Goal: Information Seeking & Learning: Find specific fact

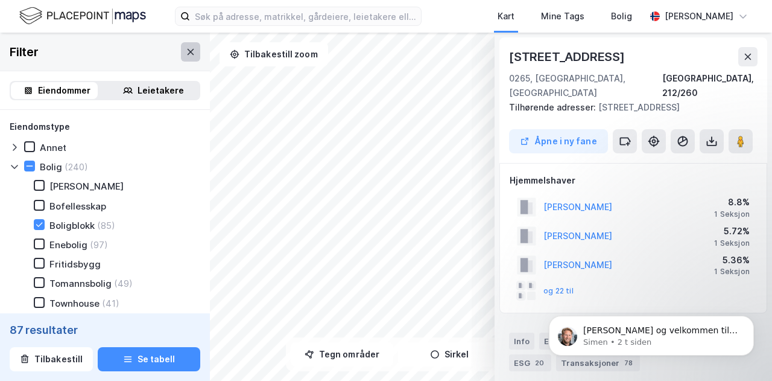
click at [189, 54] on button at bounding box center [190, 51] width 19 height 19
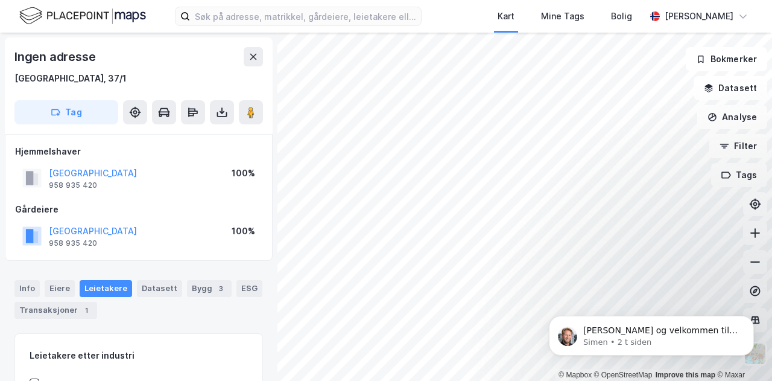
scroll to position [3, 0]
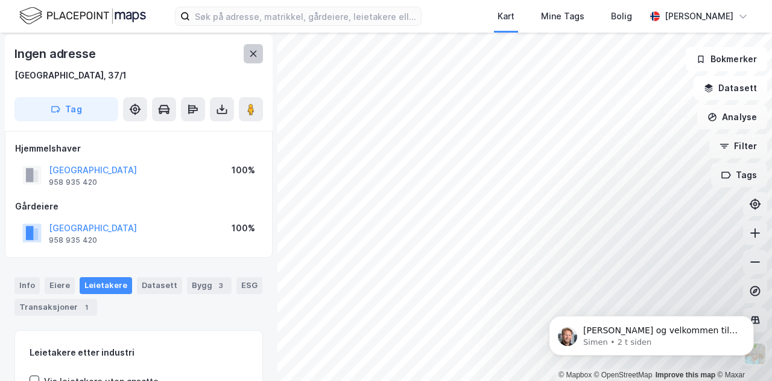
click at [252, 54] on icon at bounding box center [254, 54] width 10 height 10
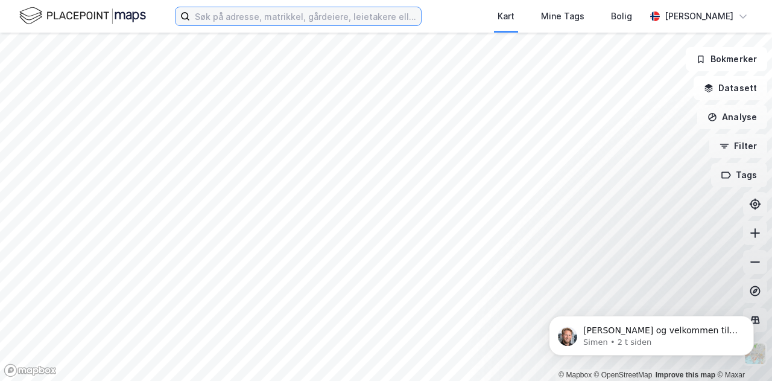
click at [287, 16] on input at bounding box center [305, 16] width 231 height 18
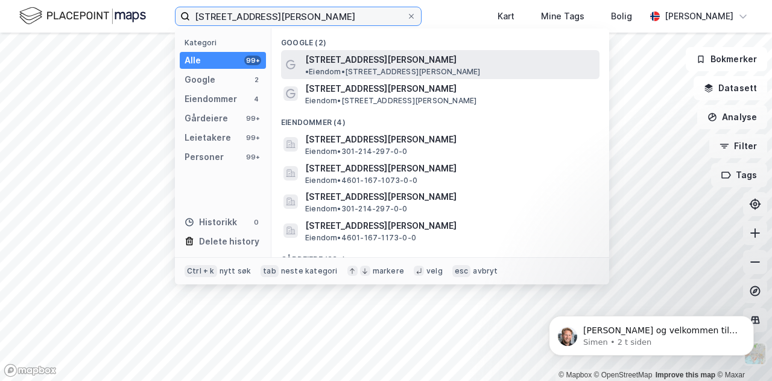
type input "[STREET_ADDRESS][PERSON_NAME]"
click at [369, 62] on span "[STREET_ADDRESS][PERSON_NAME]" at bounding box center [380, 59] width 151 height 14
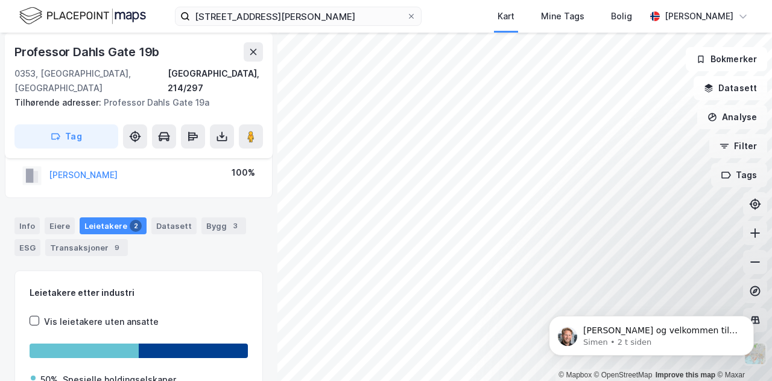
scroll to position [29, 0]
click at [163, 218] on div "Datasett" at bounding box center [173, 226] width 45 height 17
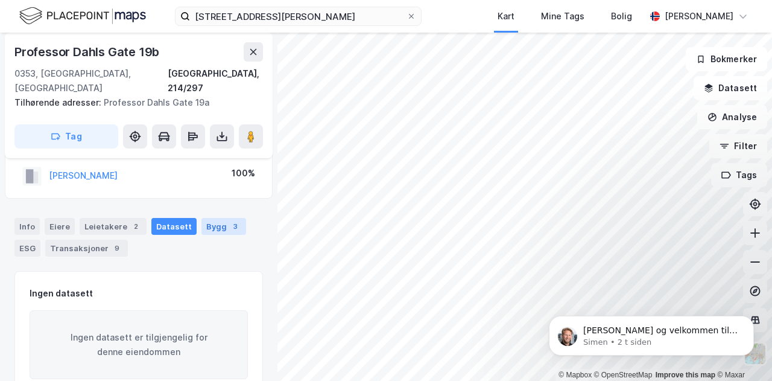
click at [208, 218] on div "Bygg 3" at bounding box center [224, 226] width 45 height 17
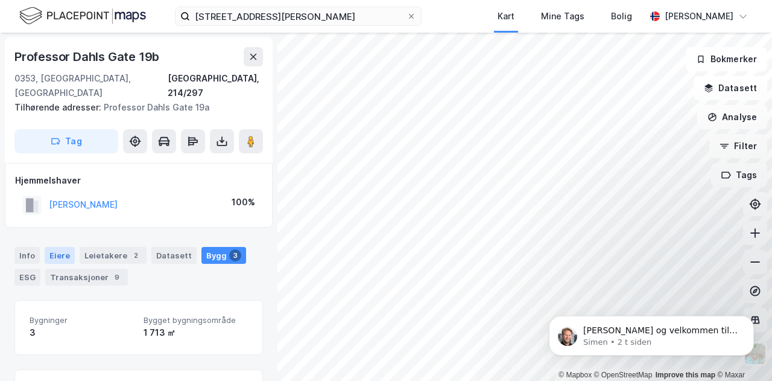
click at [58, 247] on div "Eiere" at bounding box center [60, 255] width 30 height 17
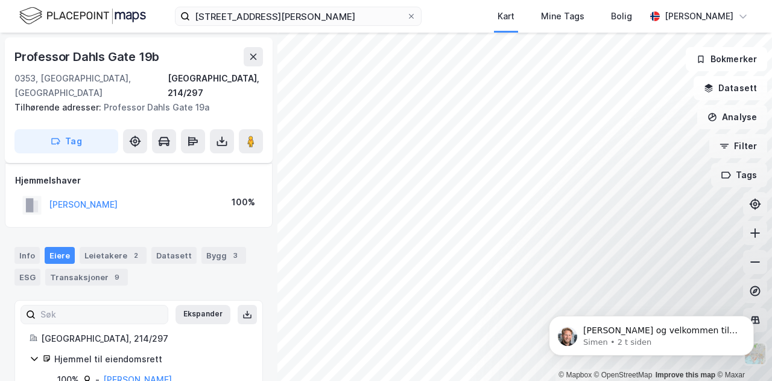
scroll to position [20, 0]
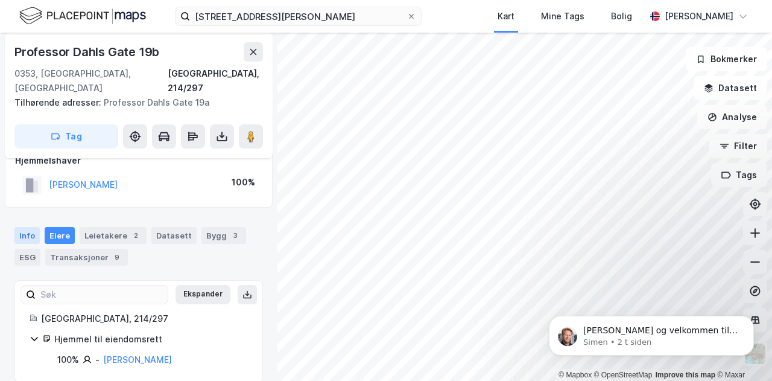
click at [24, 227] on div "Info" at bounding box center [26, 235] width 25 height 17
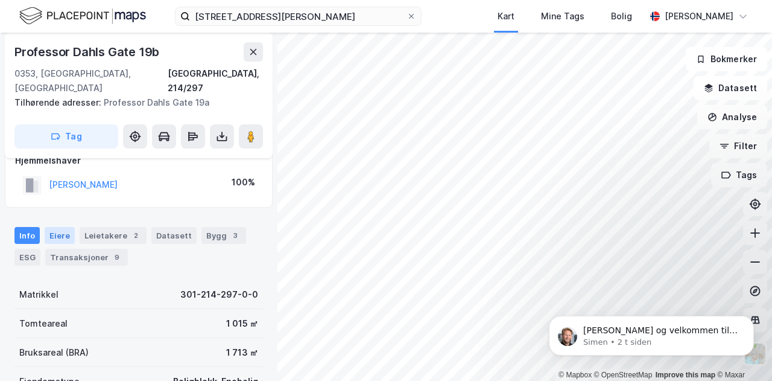
click at [47, 227] on div "Eiere" at bounding box center [60, 235] width 30 height 17
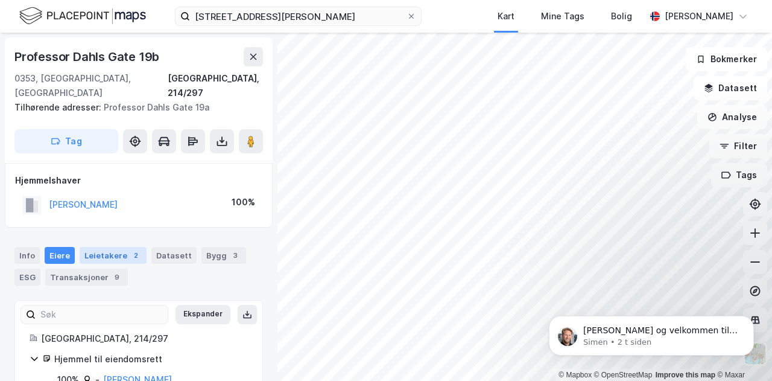
click at [104, 247] on div "Leietakere 2" at bounding box center [113, 255] width 67 height 17
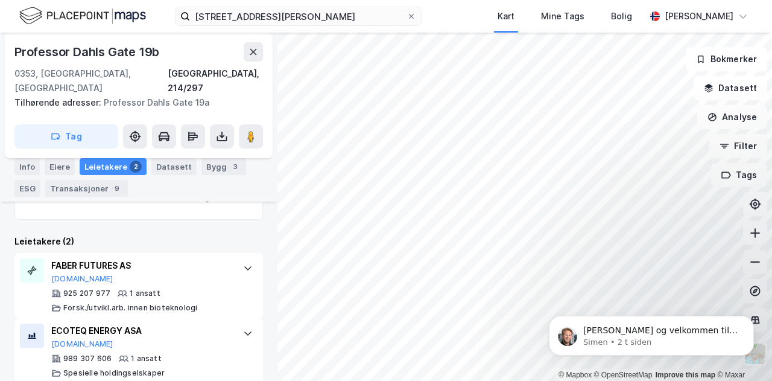
scroll to position [232, 0]
click at [109, 323] on div "ECOTEQ ENERGY ASA" at bounding box center [141, 330] width 180 height 14
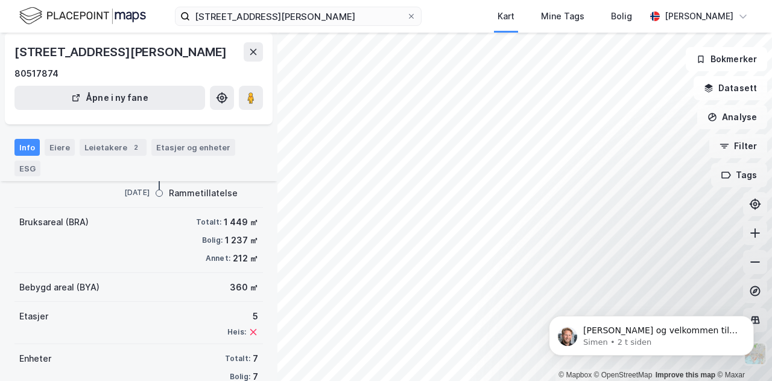
scroll to position [138, 0]
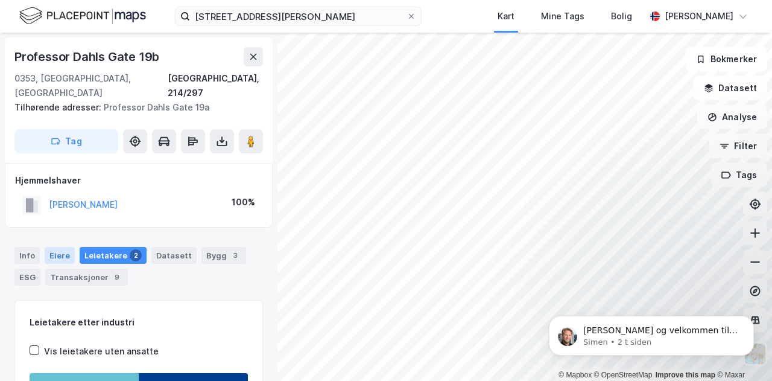
click at [57, 247] on div "Eiere" at bounding box center [60, 255] width 30 height 17
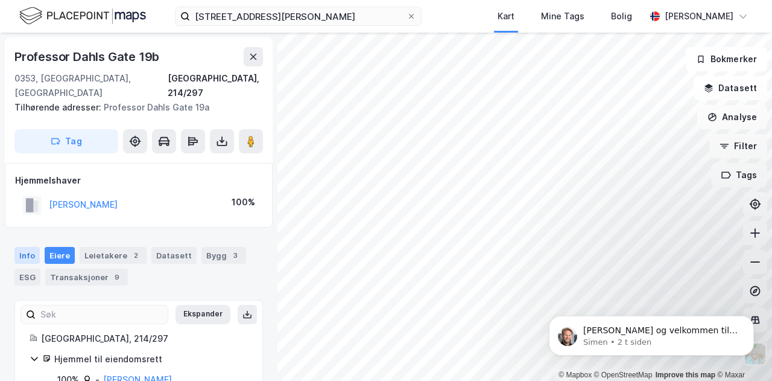
click at [21, 247] on div "Info" at bounding box center [26, 255] width 25 height 17
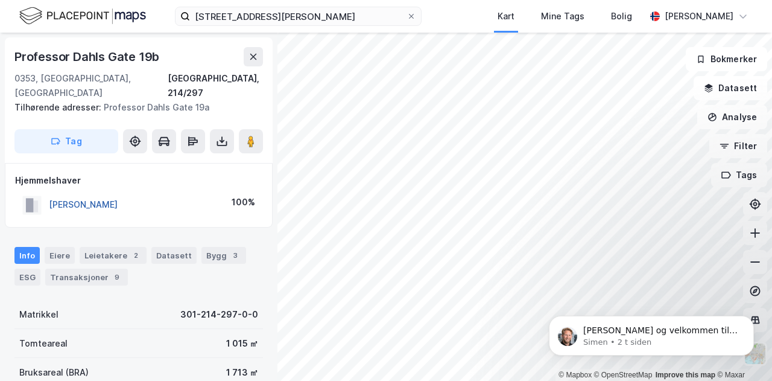
click at [0, 0] on button "[PERSON_NAME]" at bounding box center [0, 0] width 0 height 0
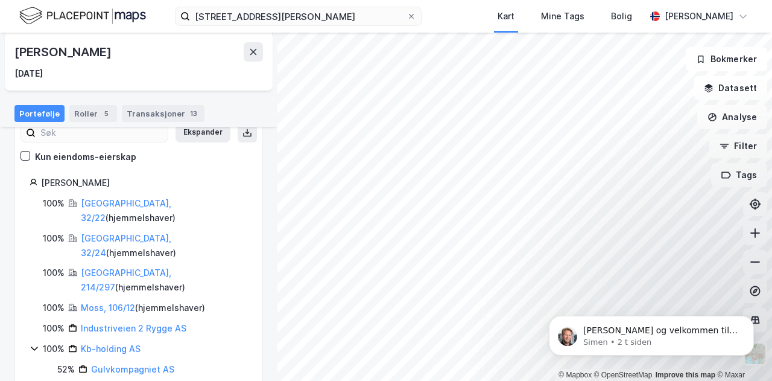
scroll to position [132, 0]
click at [104, 201] on link "[GEOGRAPHIC_DATA], 32/22" at bounding box center [126, 209] width 90 height 25
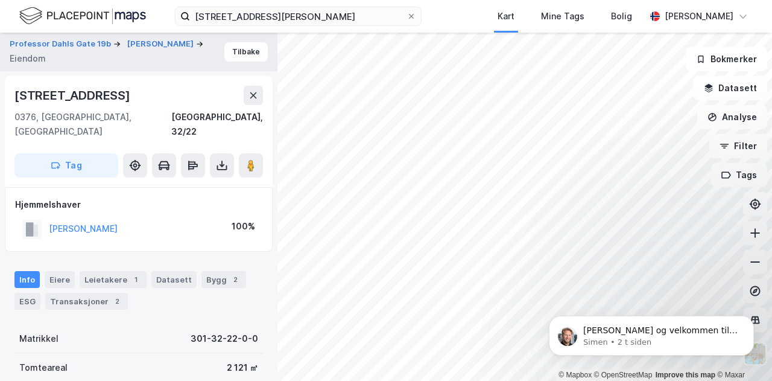
scroll to position [2, 0]
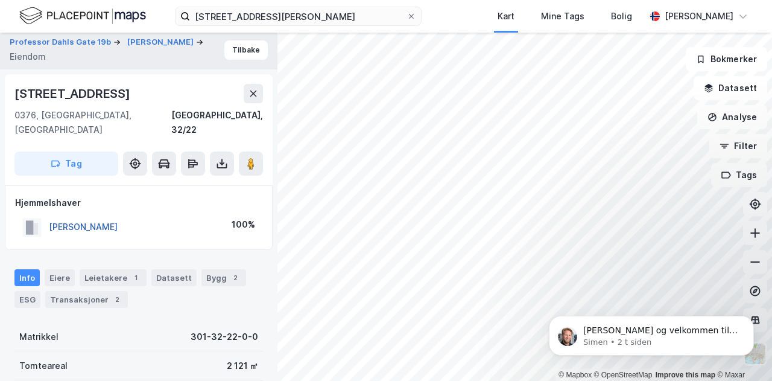
click at [0, 0] on button "[PERSON_NAME]" at bounding box center [0, 0] width 0 height 0
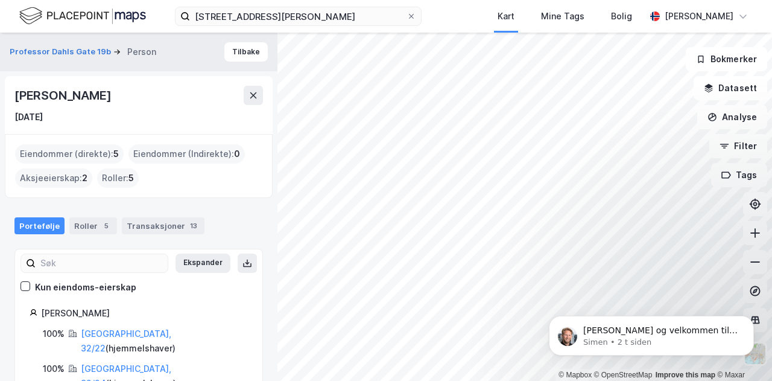
click at [79, 153] on div "Eiendommer (direkte) : 5" at bounding box center [69, 153] width 109 height 19
click at [261, 101] on button at bounding box center [253, 95] width 19 height 19
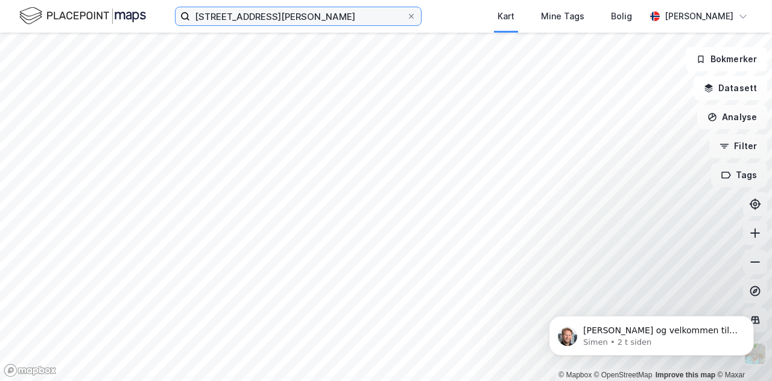
click at [330, 20] on input "[STREET_ADDRESS][PERSON_NAME]" at bounding box center [298, 16] width 217 height 18
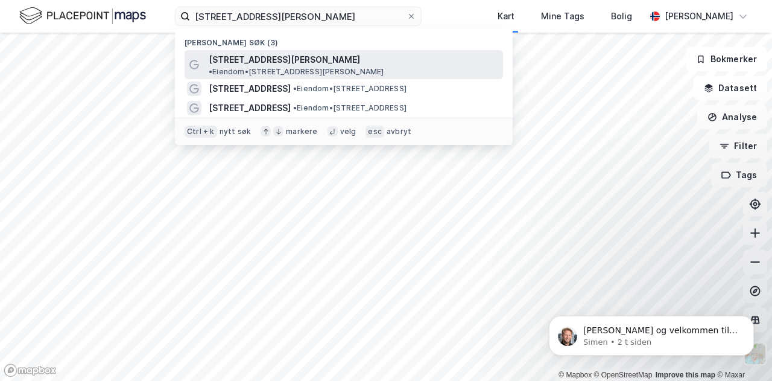
click at [296, 55] on span "[STREET_ADDRESS][PERSON_NAME]" at bounding box center [284, 59] width 151 height 14
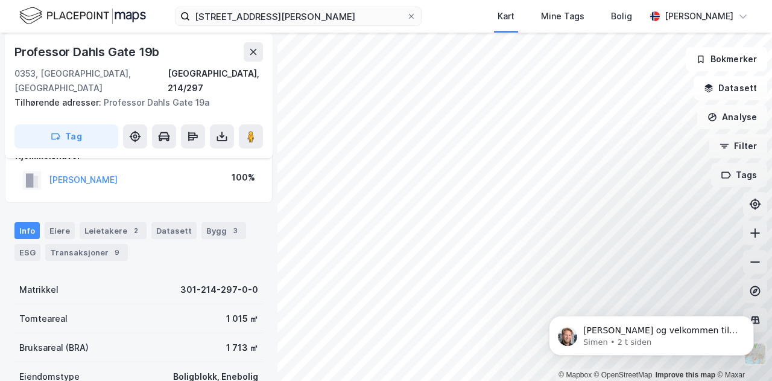
scroll to position [20, 0]
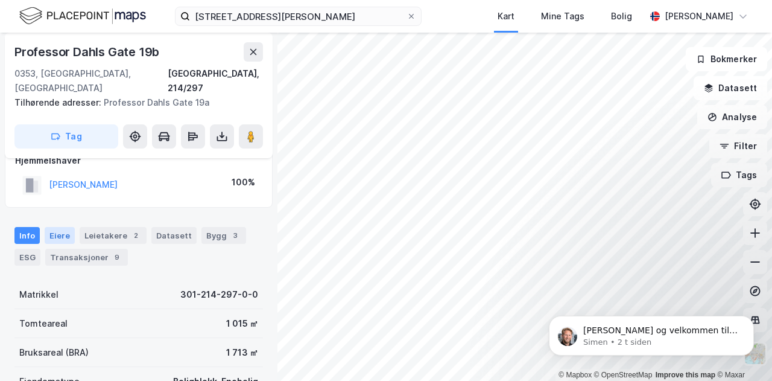
click at [57, 227] on div "Eiere" at bounding box center [60, 235] width 30 height 17
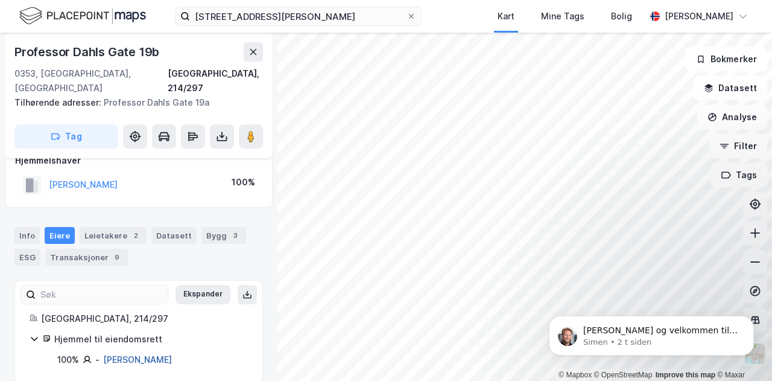
click at [123, 354] on link "[PERSON_NAME]" at bounding box center [137, 359] width 69 height 10
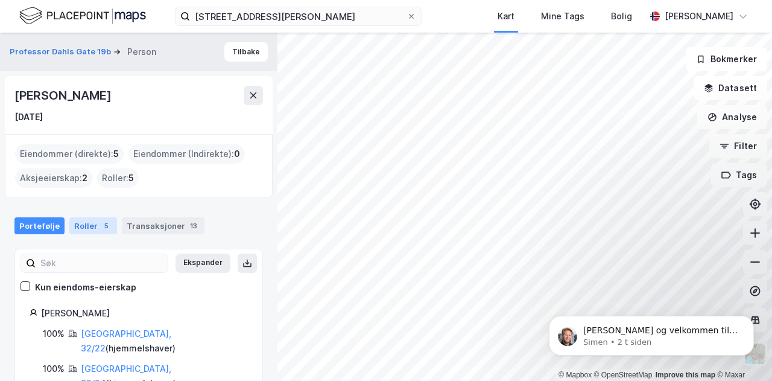
click at [85, 219] on div "Roller 5" at bounding box center [93, 225] width 48 height 17
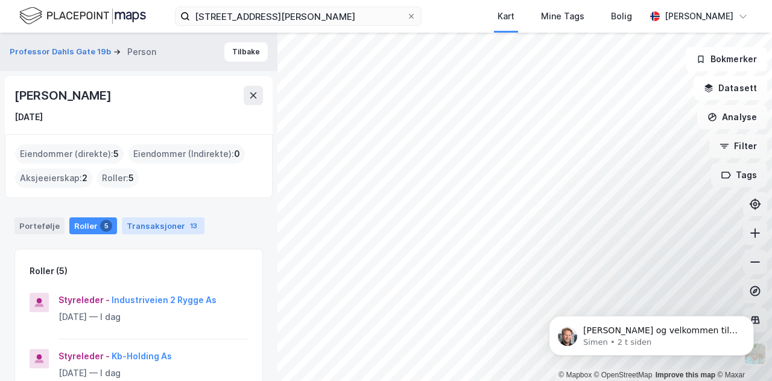
click at [156, 229] on div "Transaksjoner 13" at bounding box center [163, 225] width 83 height 17
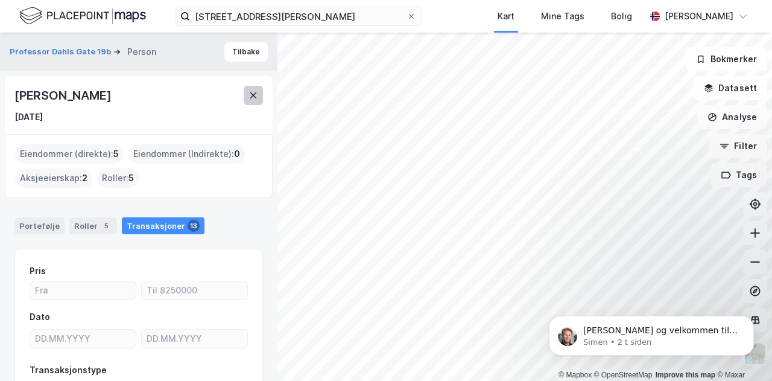
click at [262, 94] on button at bounding box center [253, 95] width 19 height 19
